Goal: Task Accomplishment & Management: Use online tool/utility

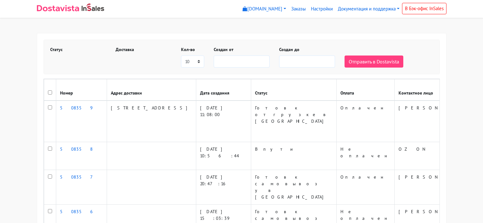
select select
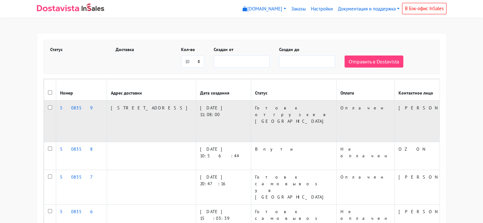
select select
click at [50, 110] on input "checkbox" at bounding box center [50, 107] width 4 height 4
checkbox input "true"
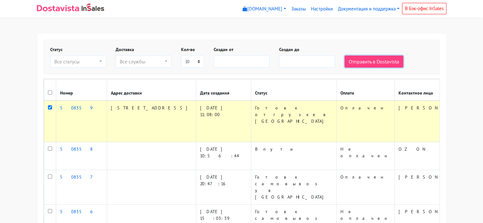
click at [377, 62] on button "Отправить в Dostavista" at bounding box center [373, 62] width 59 height 12
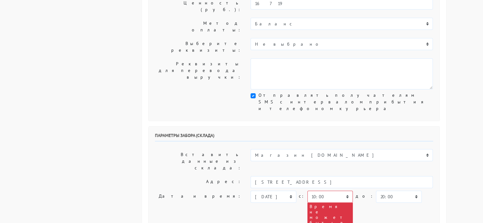
scroll to position [159, 0]
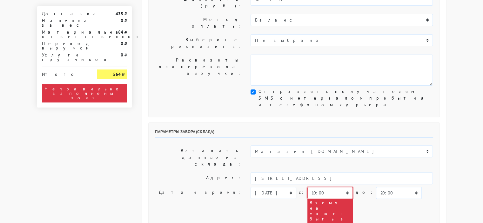
click at [343, 187] on select "00:00 00:30 01:00 01:30 02:00 02:30 03:00 03:30 04:00 04:30 05:00 05:30 06:00 0…" at bounding box center [329, 193] width 45 height 12
select select "12:30"
click at [307, 187] on select "00:00 00:30 01:00 01:30 02:00 02:30 03:00 03:30 04:00 04:30 05:00 05:30 06:00 0…" at bounding box center [329, 193] width 45 height 12
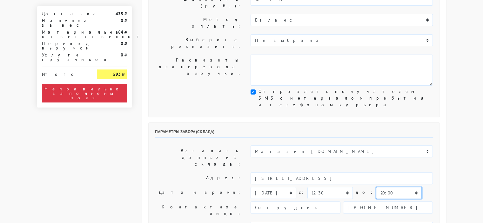
click at [402, 187] on select "00:00 00:30 01:00 01:30 02:00 02:30 03:00 03:30 04:00 04:30 05:00 05:30 06:00 0…" at bounding box center [398, 193] width 45 height 12
select select "13:00"
click at [376, 187] on select "00:00 00:30 01:00 01:30 02:00 02:30 03:00 03:30 04:00 04:30 05:00 05:30 06:00 0…" at bounding box center [398, 193] width 45 height 12
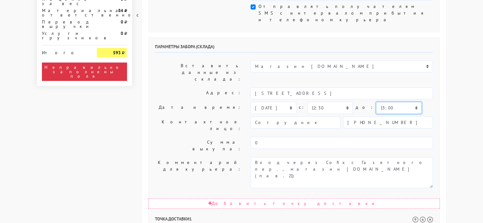
scroll to position [254, 0]
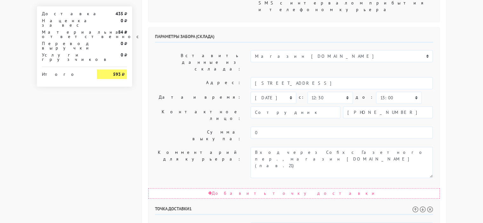
select select "12:30"
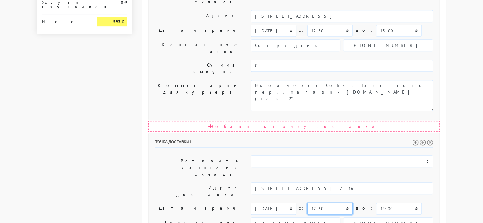
scroll to position [361, 0]
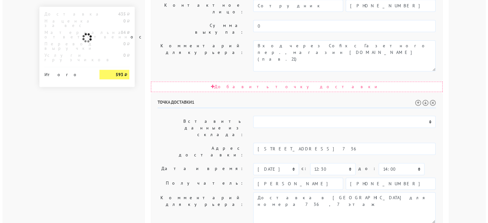
scroll to position [0, 0]
